Goal: Transaction & Acquisition: Download file/media

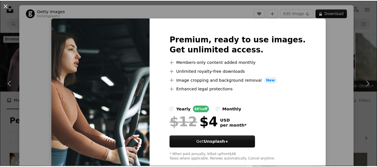
scroll to position [316, 0]
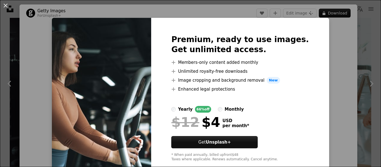
click at [326, 49] on div "An X shape Premium, ready to use images. Get unlimited access. A plus sign Memb…" at bounding box center [190, 83] width 381 height 167
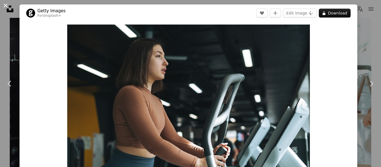
click at [4, 4] on button "An X shape" at bounding box center [5, 5] width 7 height 7
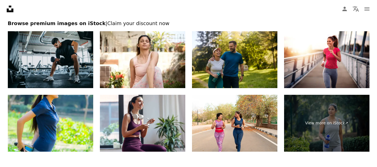
scroll to position [1140, 0]
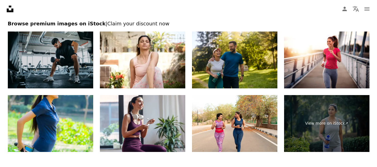
click at [51, 56] on img at bounding box center [50, 60] width 85 height 57
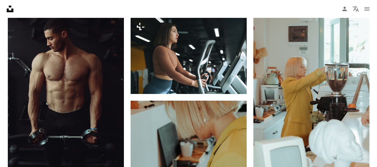
scroll to position [318, 0]
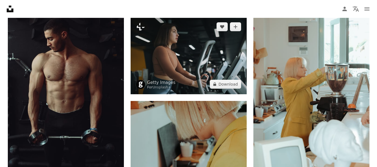
click at [188, 57] on img at bounding box center [189, 55] width 116 height 77
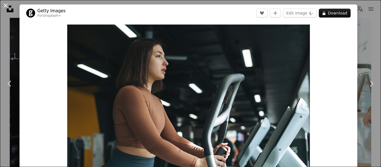
click at [6, 6] on button "An X shape" at bounding box center [5, 5] width 7 height 7
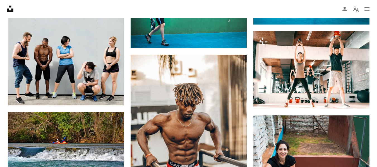
scroll to position [806, 0]
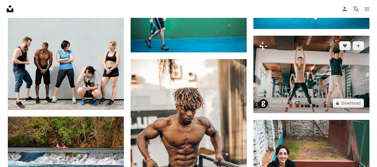
click at [316, 91] on img at bounding box center [312, 75] width 116 height 78
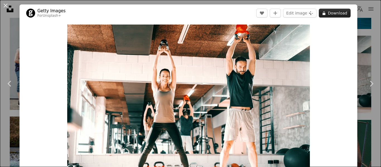
click at [330, 14] on button "A lock Download" at bounding box center [335, 13] width 32 height 9
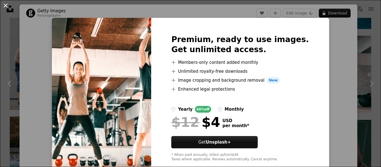
click at [5, 3] on button "An X shape" at bounding box center [5, 5] width 7 height 7
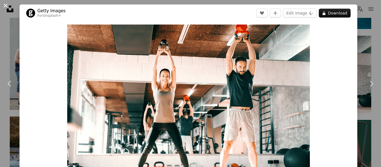
click at [4, 6] on button "An X shape" at bounding box center [5, 5] width 7 height 7
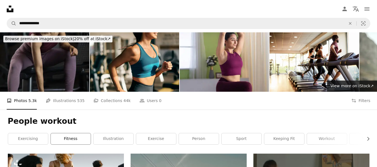
click at [71, 141] on link "fitness" at bounding box center [71, 138] width 40 height 11
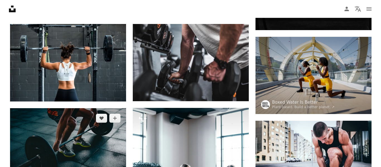
scroll to position [235, 0]
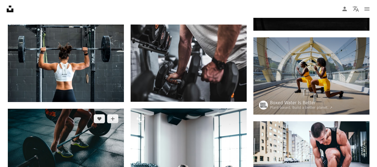
click at [86, 140] on img at bounding box center [66, 147] width 116 height 77
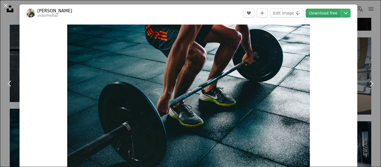
click at [328, 15] on link "Download free" at bounding box center [323, 13] width 35 height 9
